Goal: Task Accomplishment & Management: Manage account settings

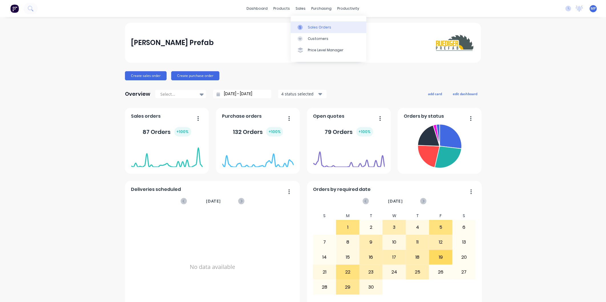
click at [308, 25] on div "Sales Orders" at bounding box center [319, 27] width 23 height 5
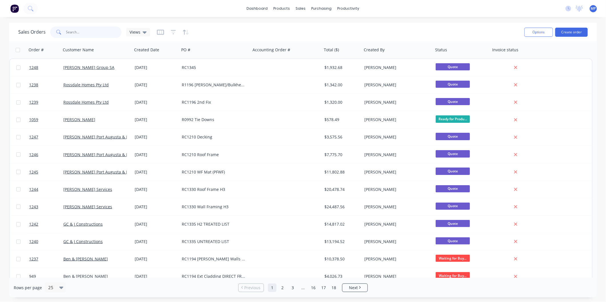
click at [88, 32] on input "text" at bounding box center [94, 32] width 56 height 11
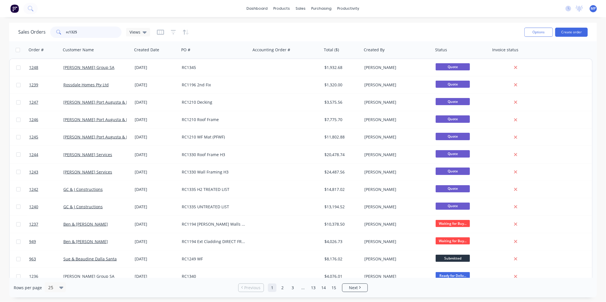
type input "rc1325"
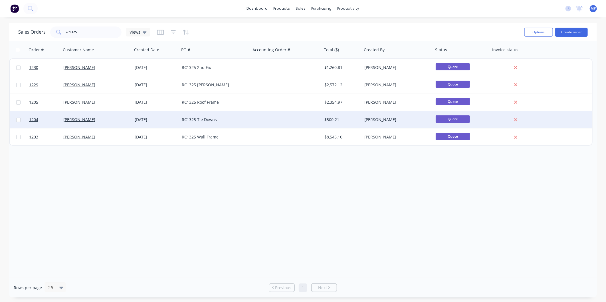
click at [215, 121] on div "RC1325 Tie Downs" at bounding box center [213, 120] width 63 height 6
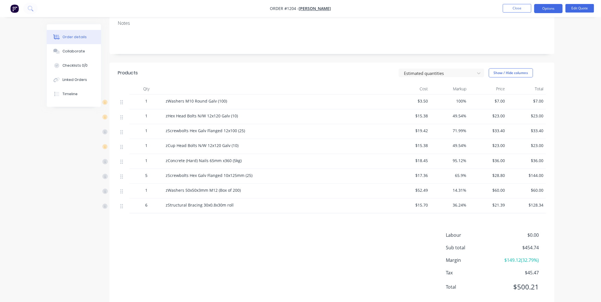
scroll to position [75, 0]
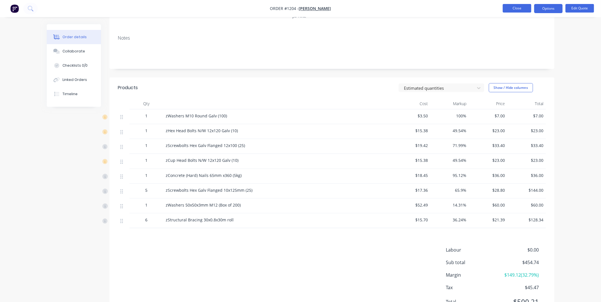
click at [512, 7] on button "Close" at bounding box center [517, 8] width 29 height 9
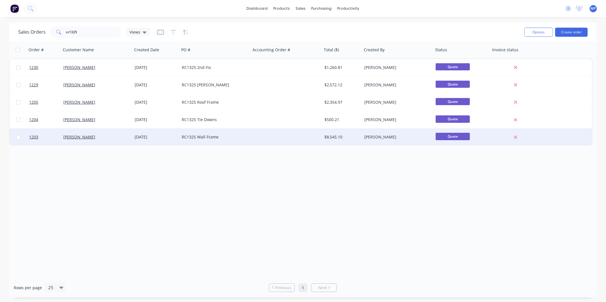
click at [244, 136] on div "RC1325 Wall Frame" at bounding box center [213, 137] width 63 height 6
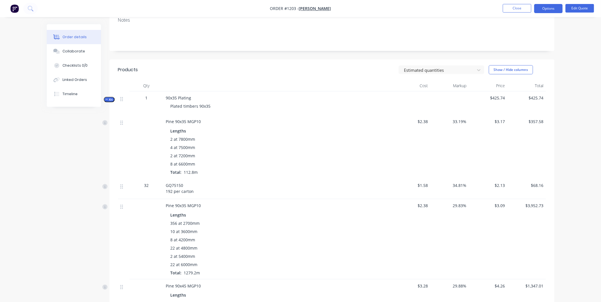
scroll to position [95, 0]
click at [460, 120] on span "33.19%" at bounding box center [450, 120] width 34 height 6
click at [573, 9] on button "Edit Quote" at bounding box center [580, 8] width 29 height 9
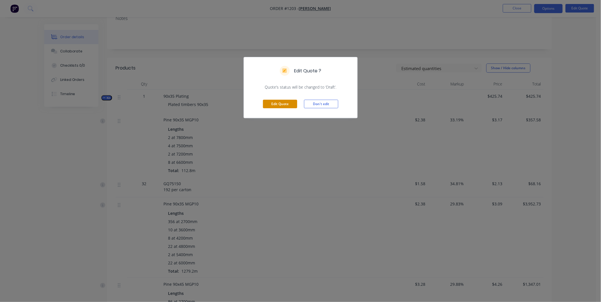
click at [278, 105] on button "Edit Quote" at bounding box center [280, 104] width 34 height 9
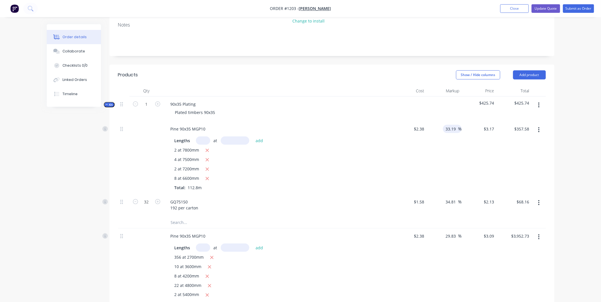
click at [454, 127] on input "33.19" at bounding box center [451, 129] width 13 height 8
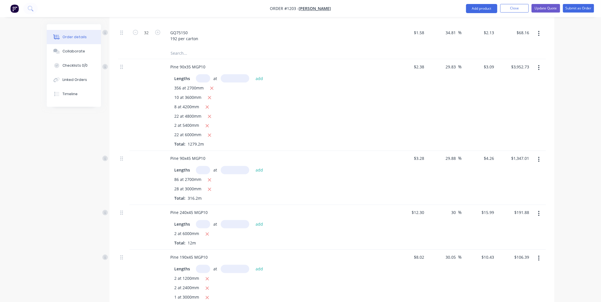
scroll to position [253, 0]
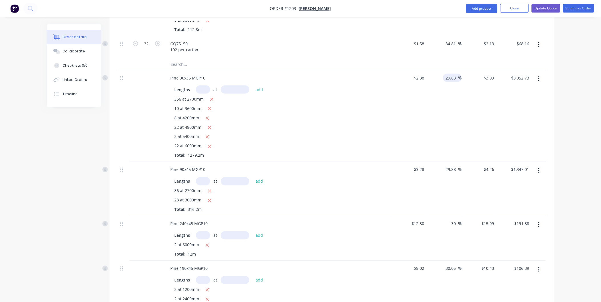
click at [454, 77] on input "29.83" at bounding box center [451, 78] width 13 height 8
type input "$3.1699"
type input "$357.56"
drag, startPoint x: 458, startPoint y: 77, endPoint x: 444, endPoint y: 78, distance: 14.6
click at [444, 78] on div "29.83 29.83 %" at bounding box center [452, 78] width 19 height 8
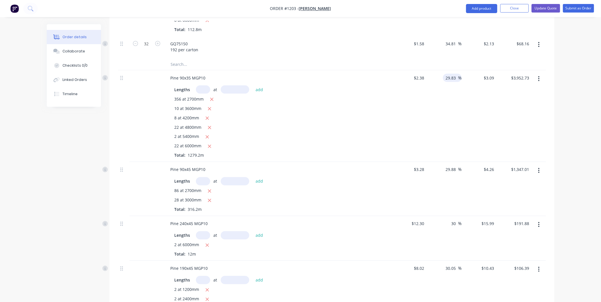
drag, startPoint x: 455, startPoint y: 76, endPoint x: 446, endPoint y: 77, distance: 9.5
click at [446, 77] on input "29.83" at bounding box center [451, 78] width 13 height 8
type input "25"
type input "$2.975"
type input "$3,805.62"
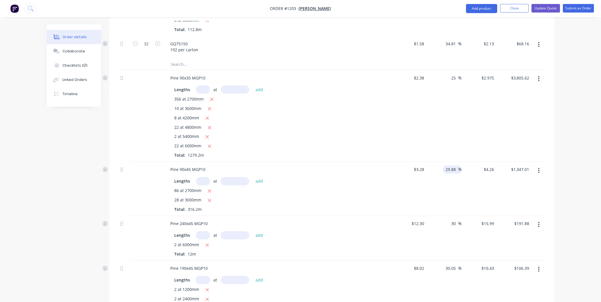
drag, startPoint x: 457, startPoint y: 169, endPoint x: 447, endPoint y: 169, distance: 9.7
click at [447, 169] on input "29.88" at bounding box center [451, 170] width 13 height 8
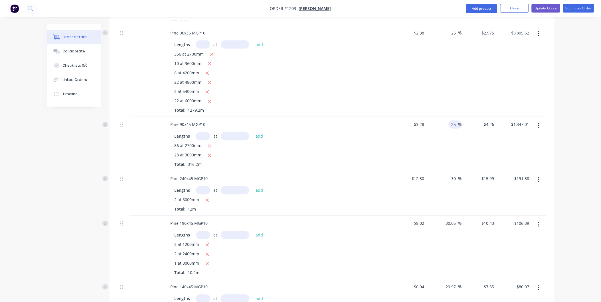
scroll to position [317, 0]
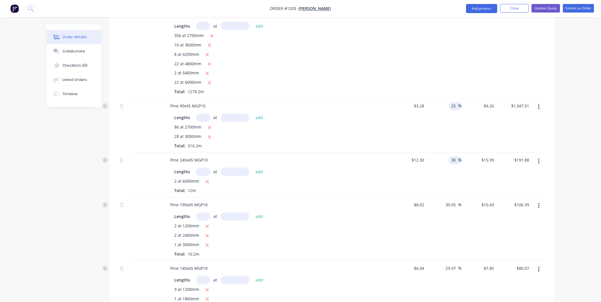
type input "25"
type input "$4.10"
type input "$1,296.42"
drag, startPoint x: 457, startPoint y: 159, endPoint x: 450, endPoint y: 159, distance: 6.6
click at [450, 159] on div "30 30 %" at bounding box center [455, 160] width 13 height 8
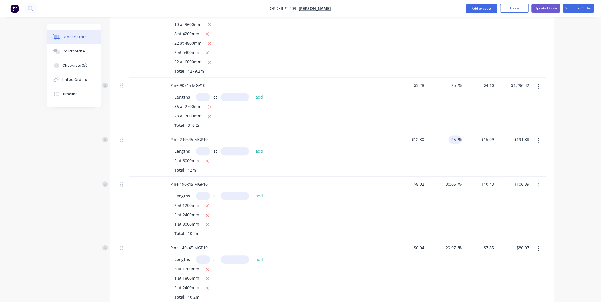
scroll to position [349, 0]
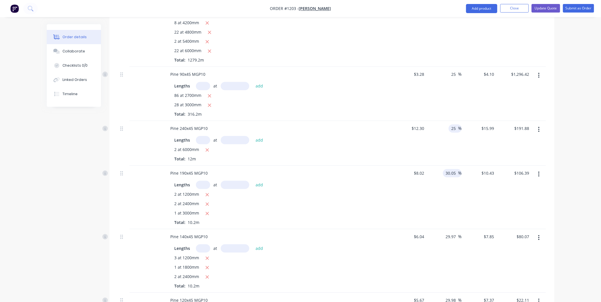
type input "25"
type input "$15.375"
type input "$184.50"
drag, startPoint x: 455, startPoint y: 174, endPoint x: 446, endPoint y: 173, distance: 8.9
click at [446, 173] on input "30.05" at bounding box center [451, 173] width 13 height 8
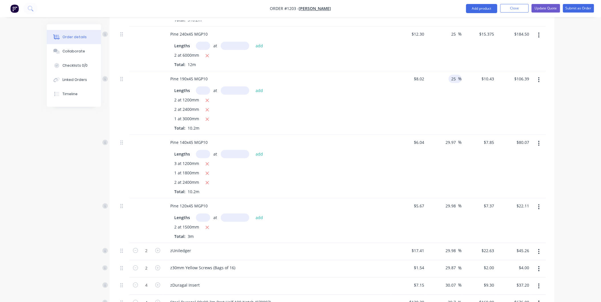
scroll to position [444, 0]
type input "25"
type input "$10.025"
type input "$102.26"
drag, startPoint x: 456, startPoint y: 143, endPoint x: 444, endPoint y: 143, distance: 12.3
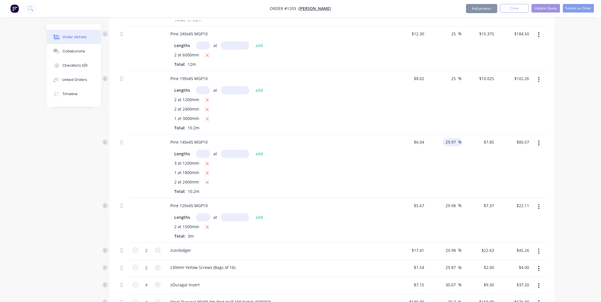
click at [444, 143] on div "29.97 29.97 %" at bounding box center [452, 142] width 19 height 8
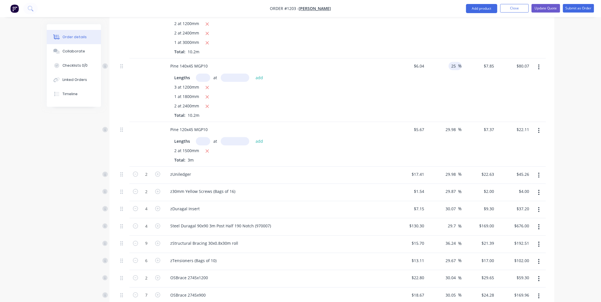
scroll to position [539, 0]
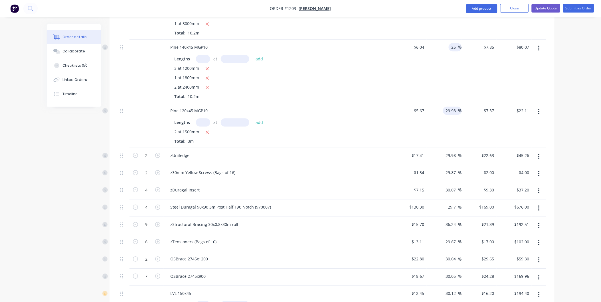
type input "25"
type input "$7.55"
type input "$77.01"
drag, startPoint x: 455, startPoint y: 110, endPoint x: 444, endPoint y: 111, distance: 11.7
click at [445, 110] on div "29.98 29.98 %" at bounding box center [452, 111] width 19 height 8
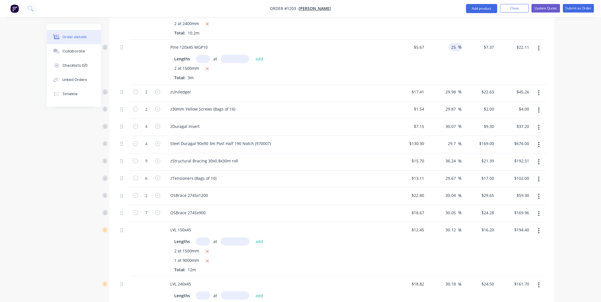
scroll to position [634, 0]
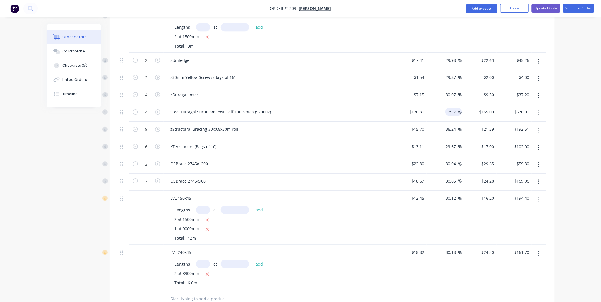
type input "25"
type input "$7.0875"
type input "$21.26"
drag, startPoint x: 457, startPoint y: 112, endPoint x: 447, endPoint y: 113, distance: 9.8
click at [447, 113] on div "29.7 29.7 %" at bounding box center [453, 112] width 17 height 8
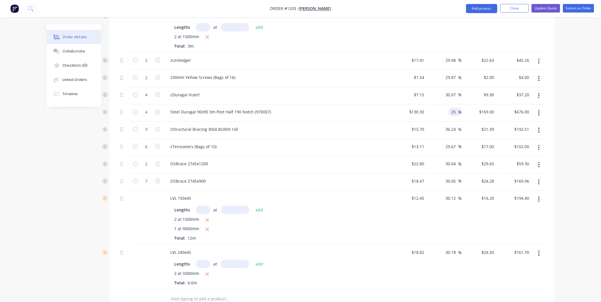
scroll to position [666, 0]
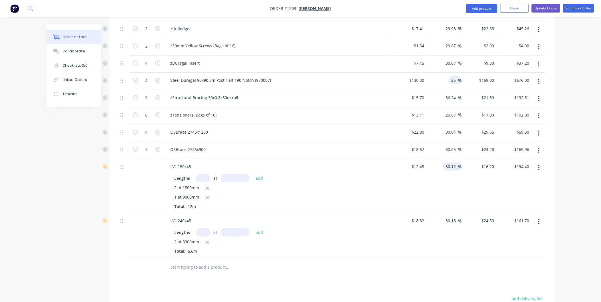
type input "25"
type input "$162.875"
type input "$651.50"
drag, startPoint x: 456, startPoint y: 168, endPoint x: 444, endPoint y: 168, distance: 11.7
click at [444, 168] on div "30.12 30.12 %" at bounding box center [452, 167] width 19 height 8
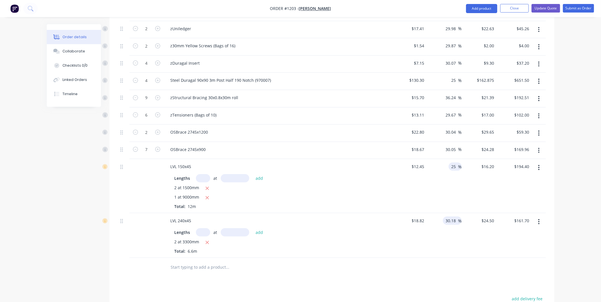
type input "25"
type input "$15.5625"
type input "$186.75"
drag, startPoint x: 456, startPoint y: 221, endPoint x: 443, endPoint y: 222, distance: 13.1
click at [443, 222] on div "30.18 30.18 %" at bounding box center [452, 221] width 19 height 8
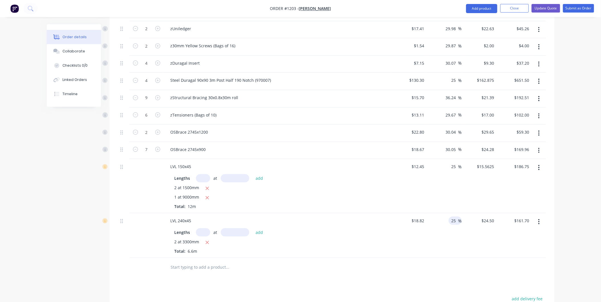
type input "25"
type input "$23.525"
type input "$155.27"
click at [394, 199] on div "$12.45 $12.45" at bounding box center [409, 186] width 35 height 54
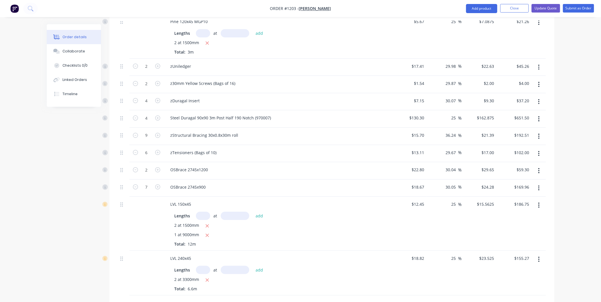
scroll to position [469, 0]
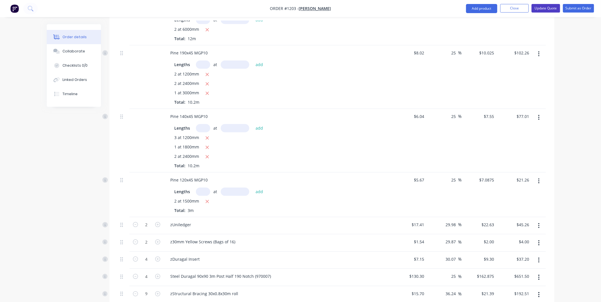
click at [542, 9] on button "Update Quote" at bounding box center [546, 8] width 29 height 9
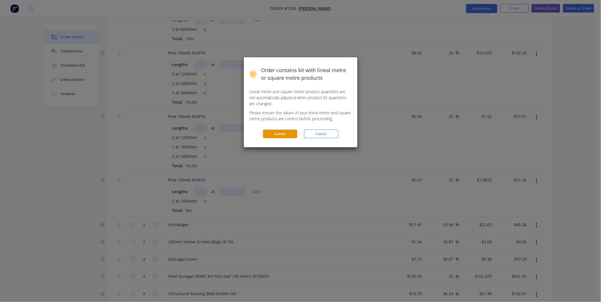
click at [275, 134] on button "Submit" at bounding box center [280, 134] width 34 height 9
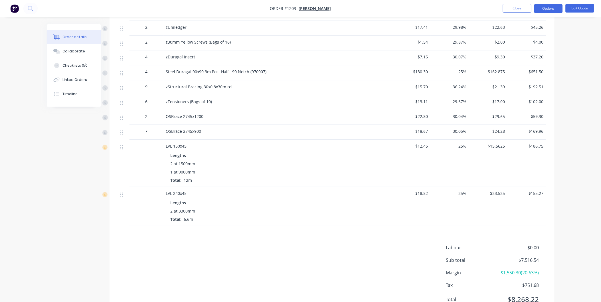
scroll to position [619, 0]
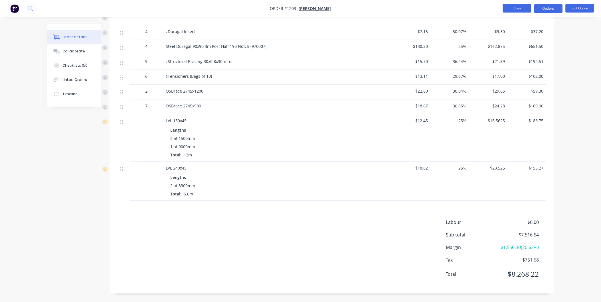
click at [524, 7] on button "Close" at bounding box center [517, 8] width 29 height 9
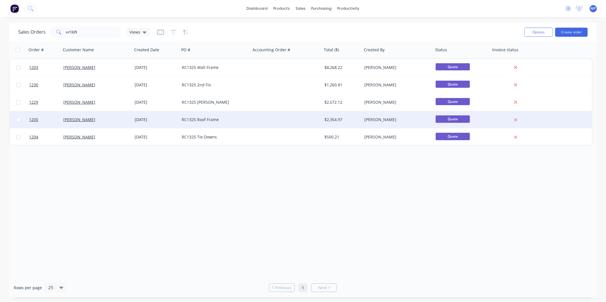
click at [231, 118] on div "RC1325 Roof Frame" at bounding box center [213, 120] width 63 height 6
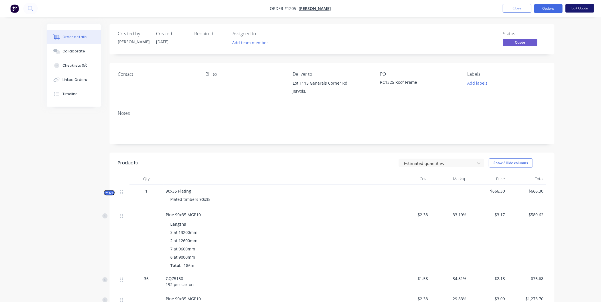
click at [570, 8] on button "Edit Quote" at bounding box center [580, 8] width 29 height 9
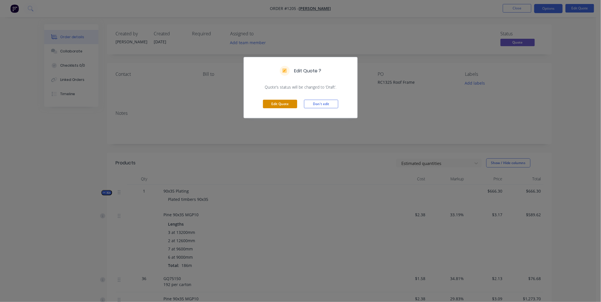
click at [282, 100] on button "Edit Quote" at bounding box center [280, 104] width 34 height 9
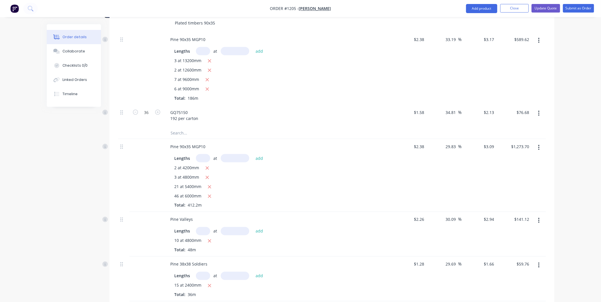
scroll to position [190, 0]
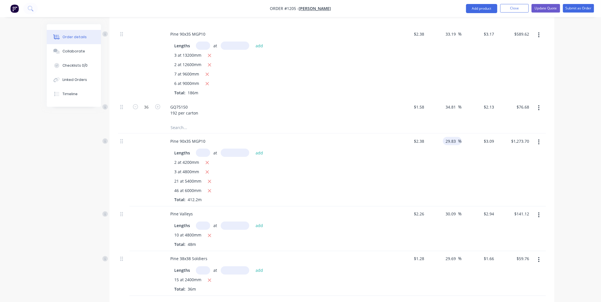
drag, startPoint x: 455, startPoint y: 140, endPoint x: 443, endPoint y: 141, distance: 12.6
click at [444, 141] on div "29.83 29.83 %" at bounding box center [452, 141] width 19 height 8
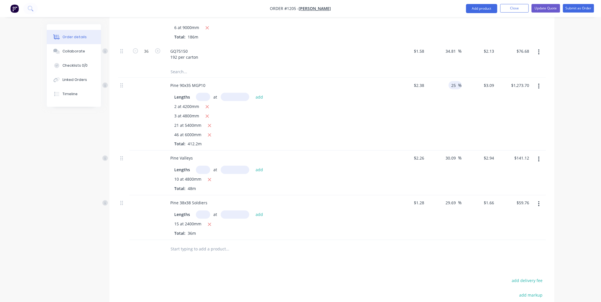
scroll to position [253, 0]
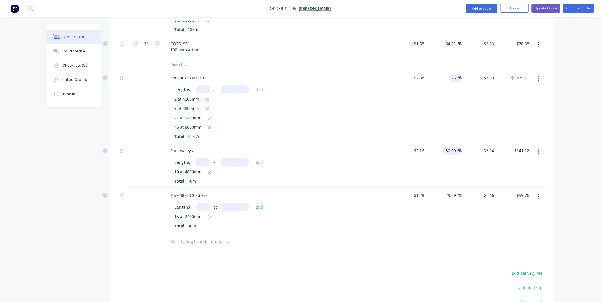
type input "25"
type input "$2.975"
type input "$1,226.30"
drag, startPoint x: 457, startPoint y: 150, endPoint x: 442, endPoint y: 150, distance: 15.7
click at [443, 150] on div "30.09 30.09 %" at bounding box center [452, 151] width 19 height 8
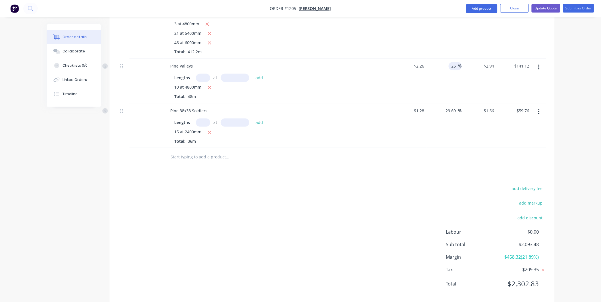
scroll to position [348, 0]
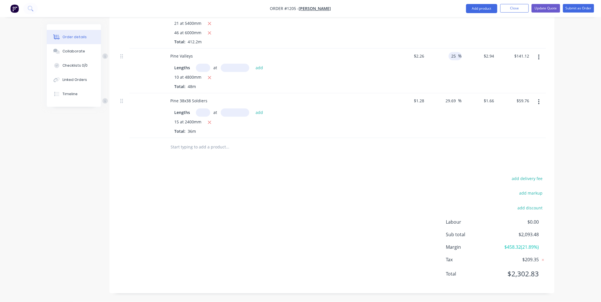
type input "25"
type input "$2.825"
type input "$135.60"
click at [436, 165] on div "Products Show / Hide columns Add product Qty Cost Markup Price Total Kit 1 90x3…" at bounding box center [332, 53] width 445 height 482
click at [539, 8] on button "Update Quote" at bounding box center [546, 8] width 29 height 9
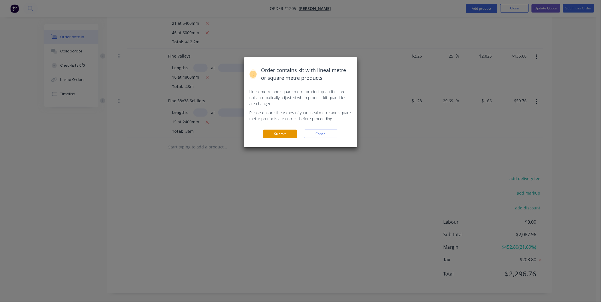
click at [274, 134] on button "Submit" at bounding box center [280, 134] width 34 height 9
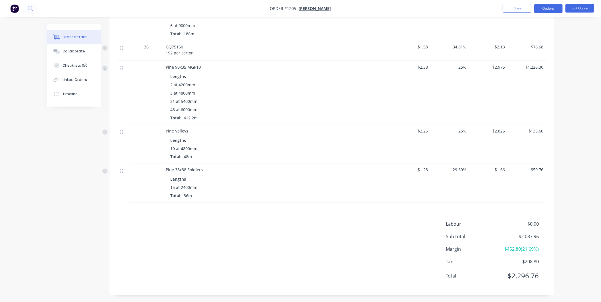
scroll to position [234, 0]
click at [523, 6] on button "Close" at bounding box center [517, 8] width 29 height 9
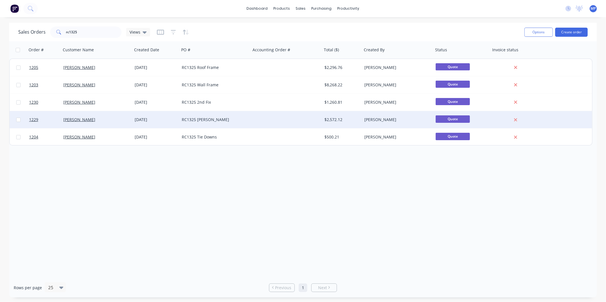
click at [216, 118] on div "RC1325 [PERSON_NAME]" at bounding box center [213, 120] width 63 height 6
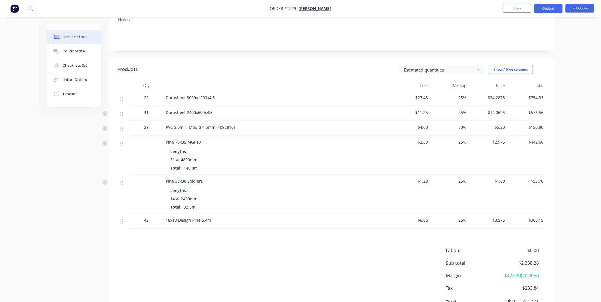
scroll to position [124, 0]
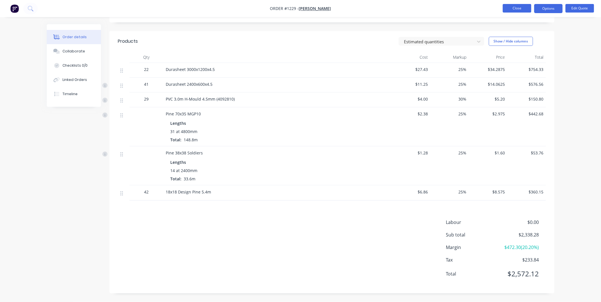
click at [526, 9] on button "Close" at bounding box center [517, 8] width 29 height 9
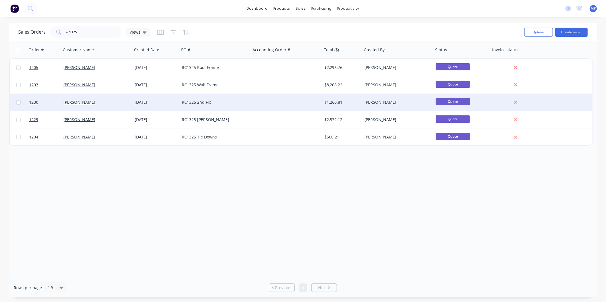
click at [216, 105] on div "RC1325 2nd Fix" at bounding box center [214, 102] width 71 height 17
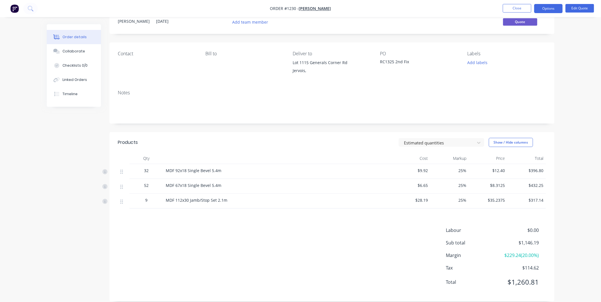
scroll to position [30, 0]
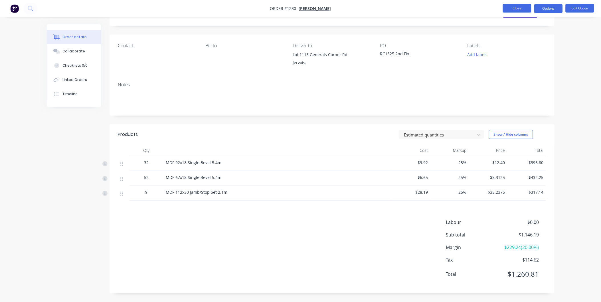
click at [504, 6] on button "Close" at bounding box center [517, 8] width 29 height 9
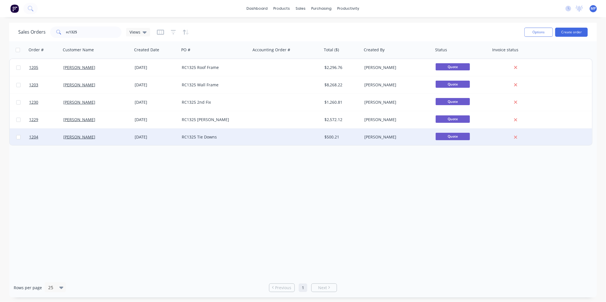
click at [218, 140] on div "RC1325 Tie Downs" at bounding box center [214, 137] width 71 height 17
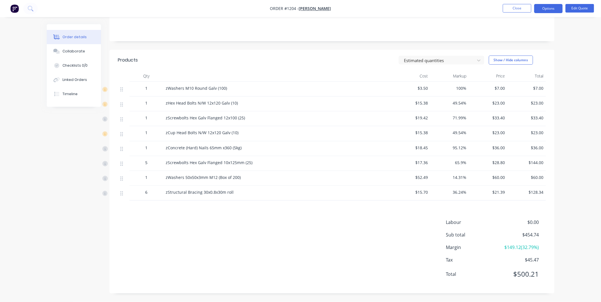
scroll to position [107, 0]
click at [520, 9] on button "Close" at bounding box center [517, 8] width 29 height 9
